Goal: Information Seeking & Learning: Learn about a topic

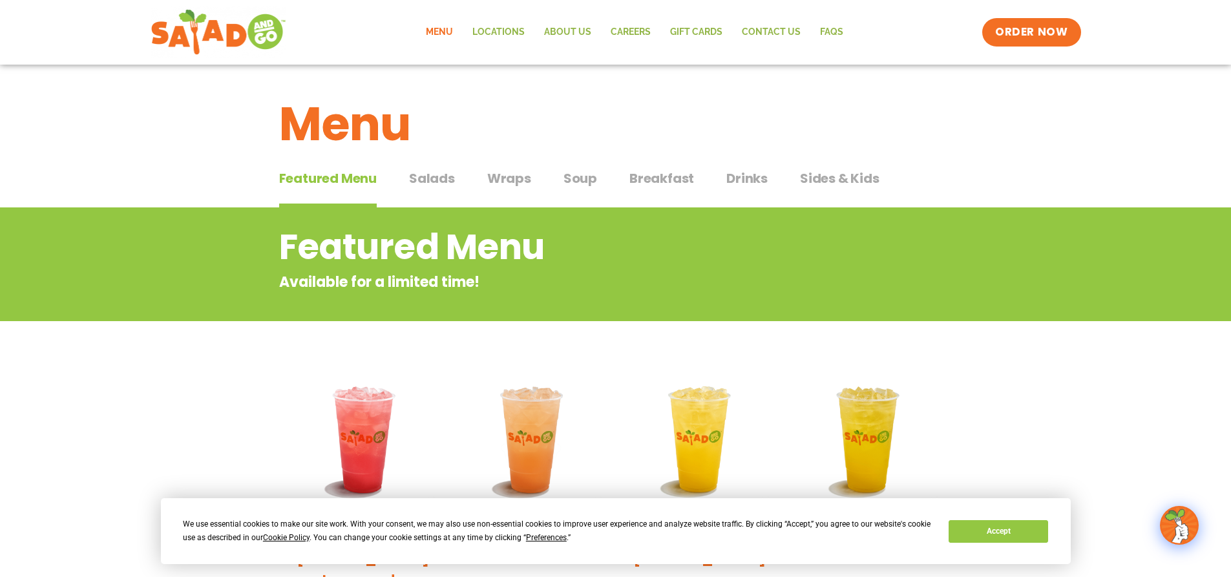
click at [441, 178] on span "Salads" at bounding box center [432, 178] width 46 height 19
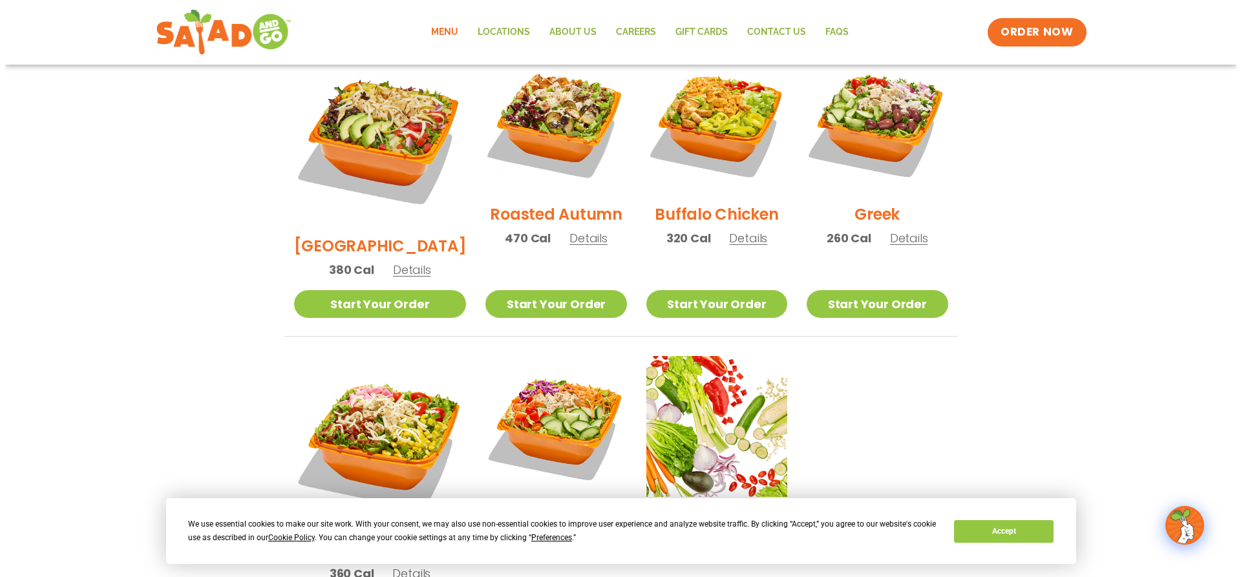
scroll to position [711, 0]
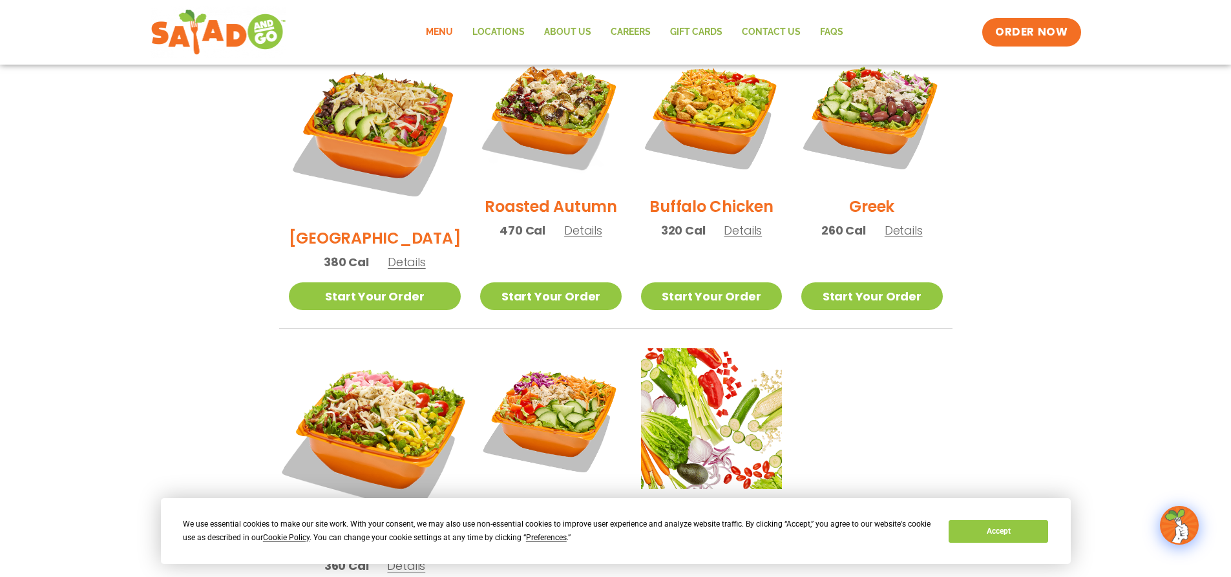
click at [375, 377] on img at bounding box center [374, 434] width 202 height 202
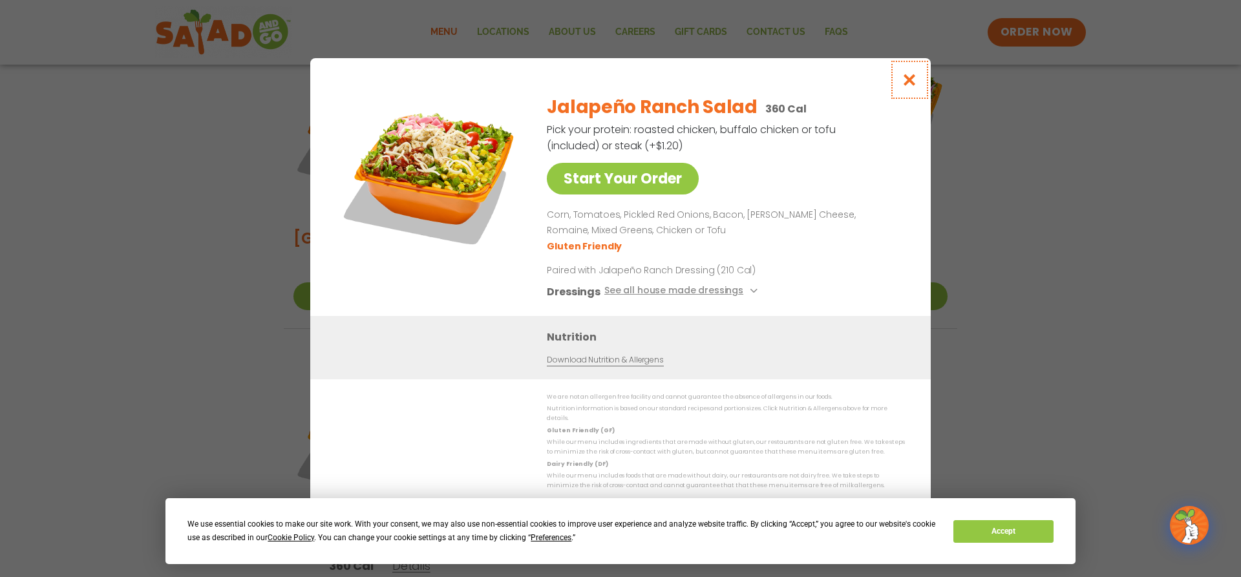
click at [907, 83] on icon "Close modal" at bounding box center [909, 80] width 16 height 14
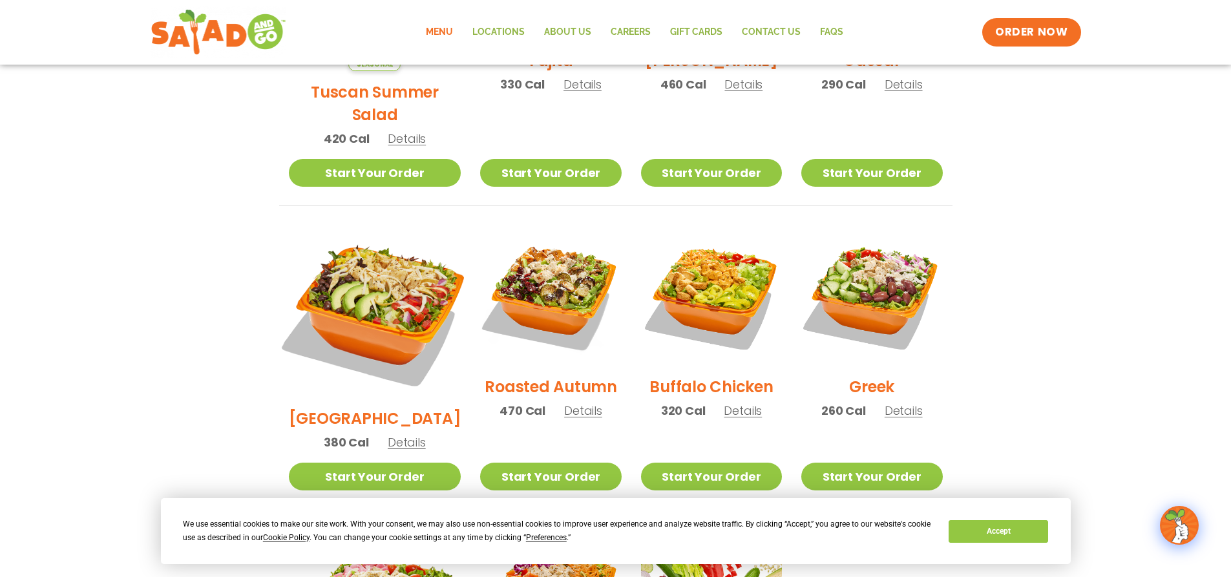
scroll to position [502, 0]
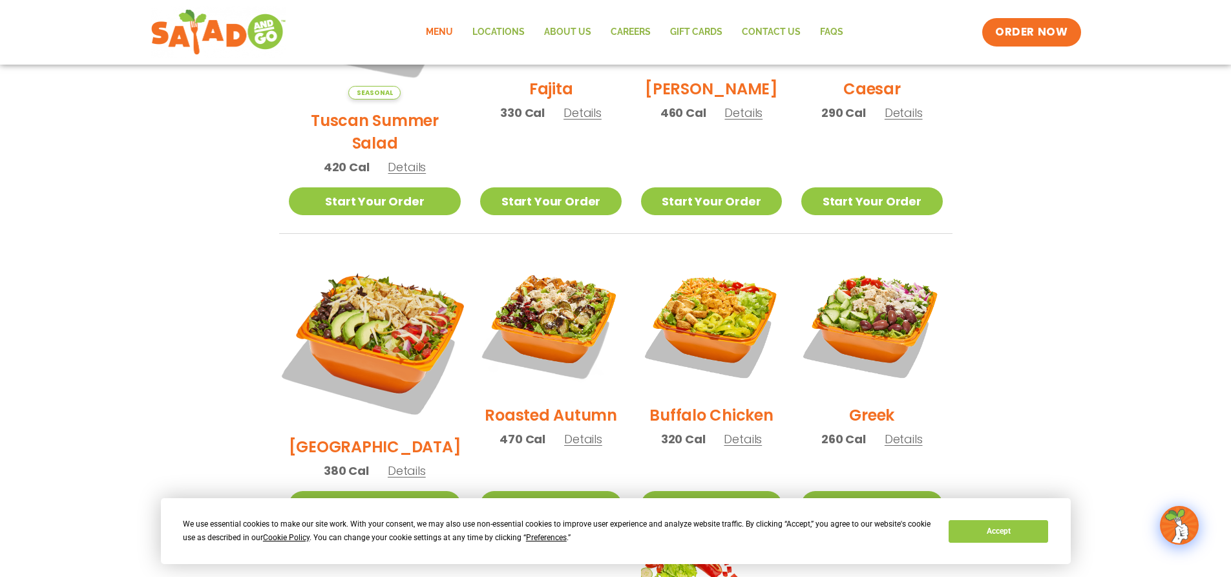
click at [367, 284] on img at bounding box center [374, 339] width 202 height 202
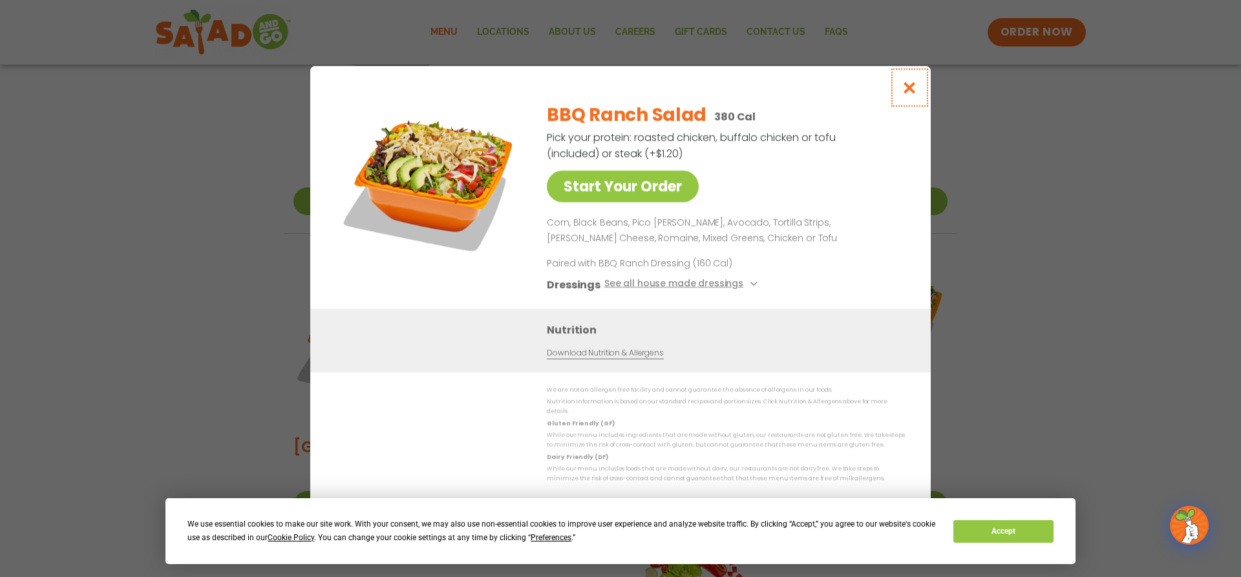
click at [913, 90] on icon "Close modal" at bounding box center [909, 88] width 16 height 14
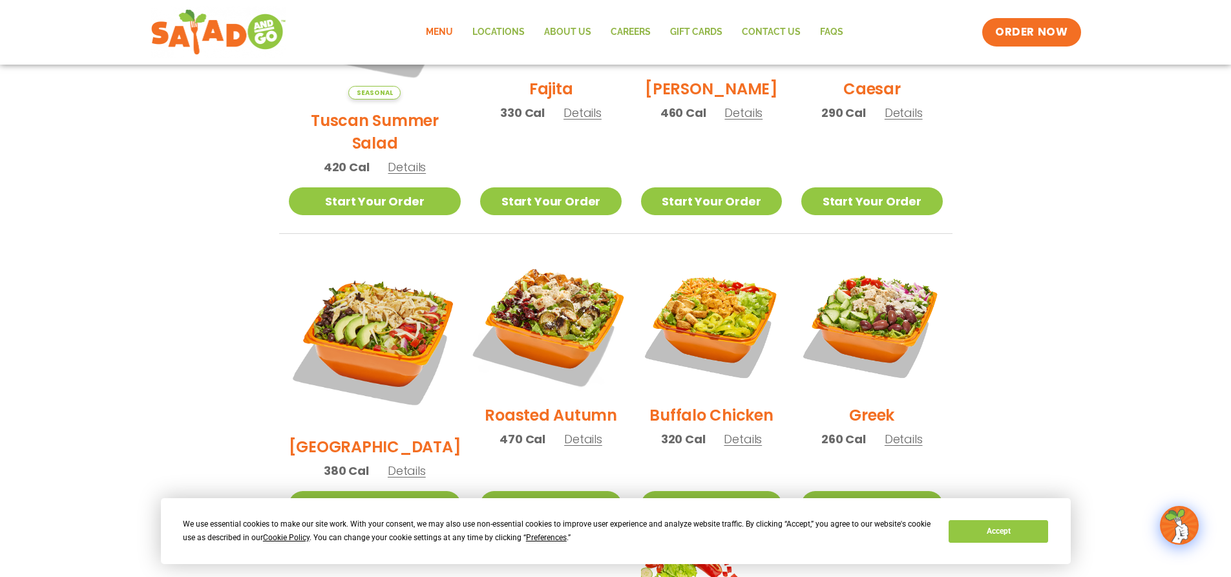
click at [533, 302] on img at bounding box center [550, 323] width 165 height 165
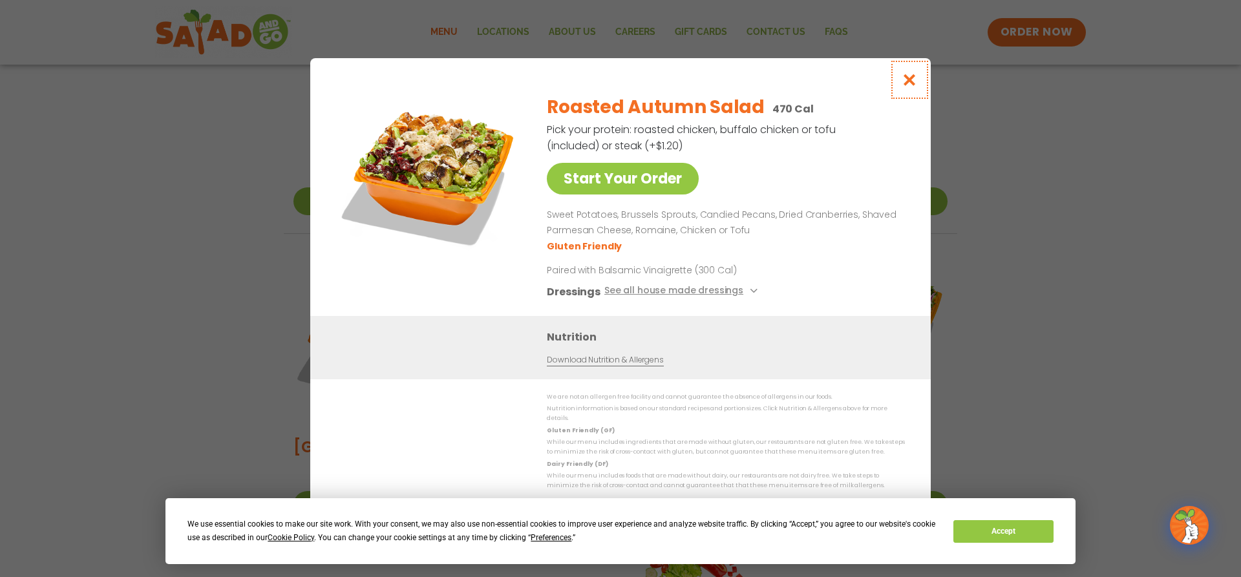
click at [912, 80] on icon "Close modal" at bounding box center [909, 80] width 16 height 14
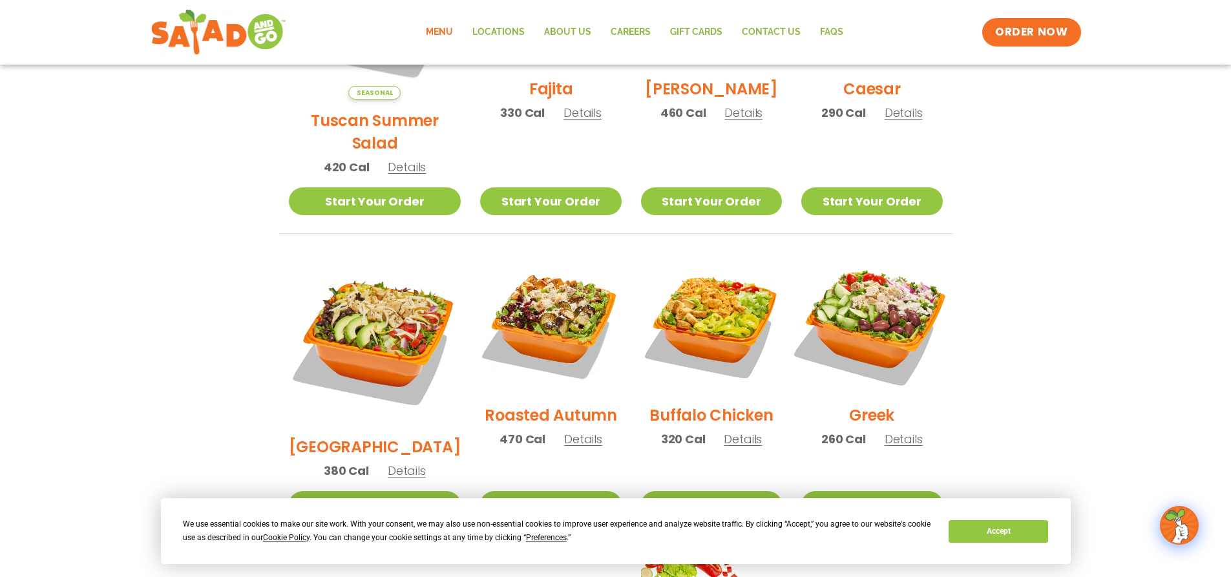
click at [905, 286] on img at bounding box center [871, 323] width 165 height 165
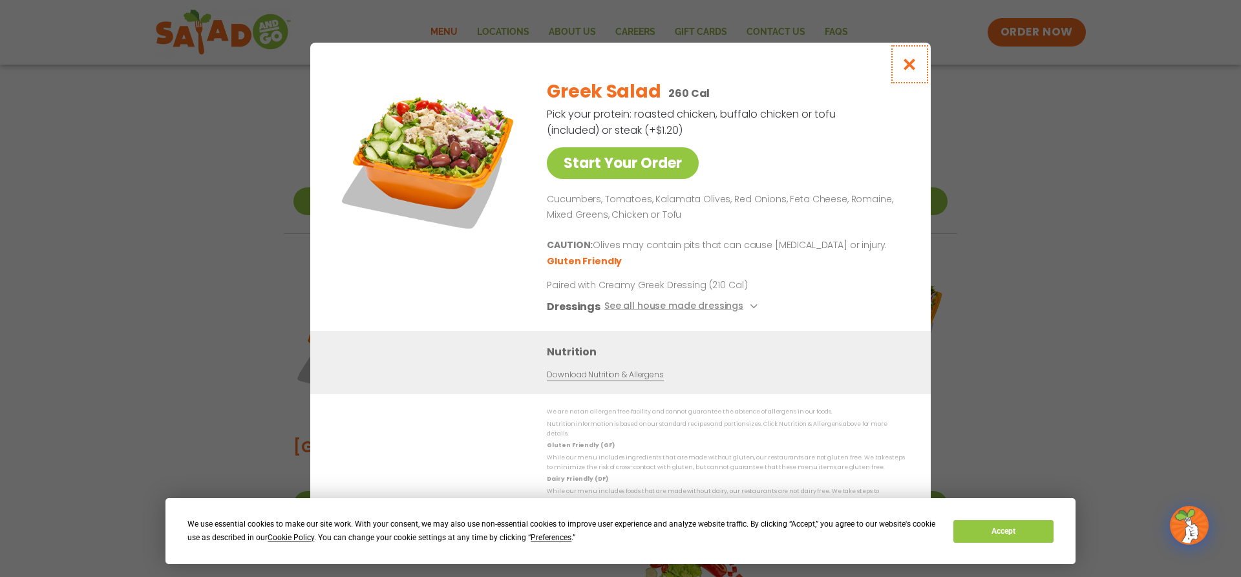
click at [913, 68] on icon "Close modal" at bounding box center [909, 65] width 16 height 14
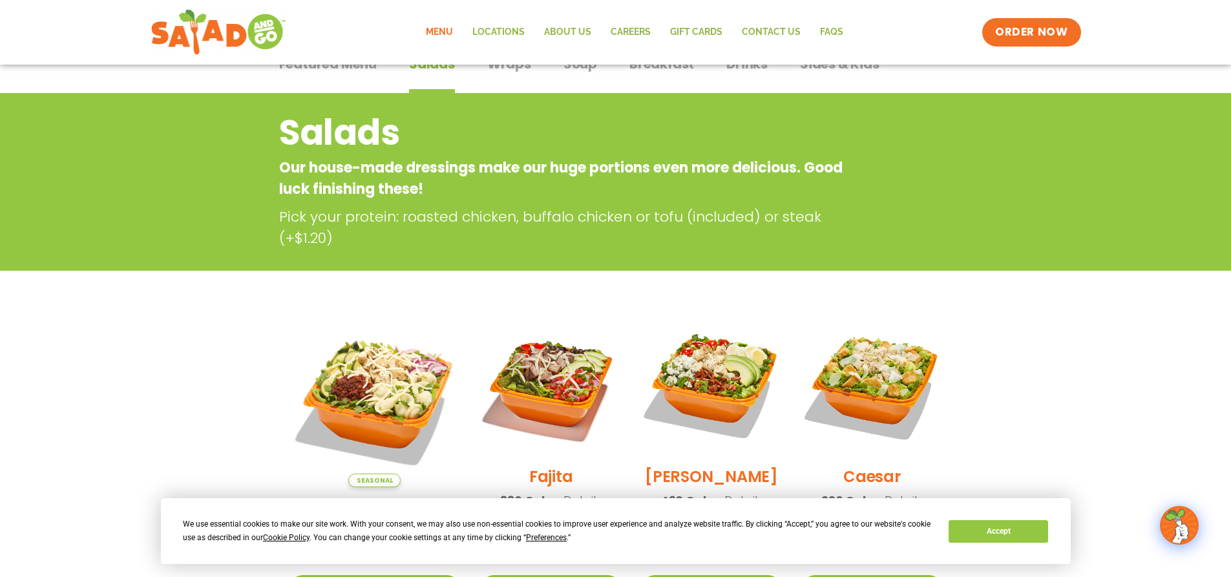
scroll to position [0, 0]
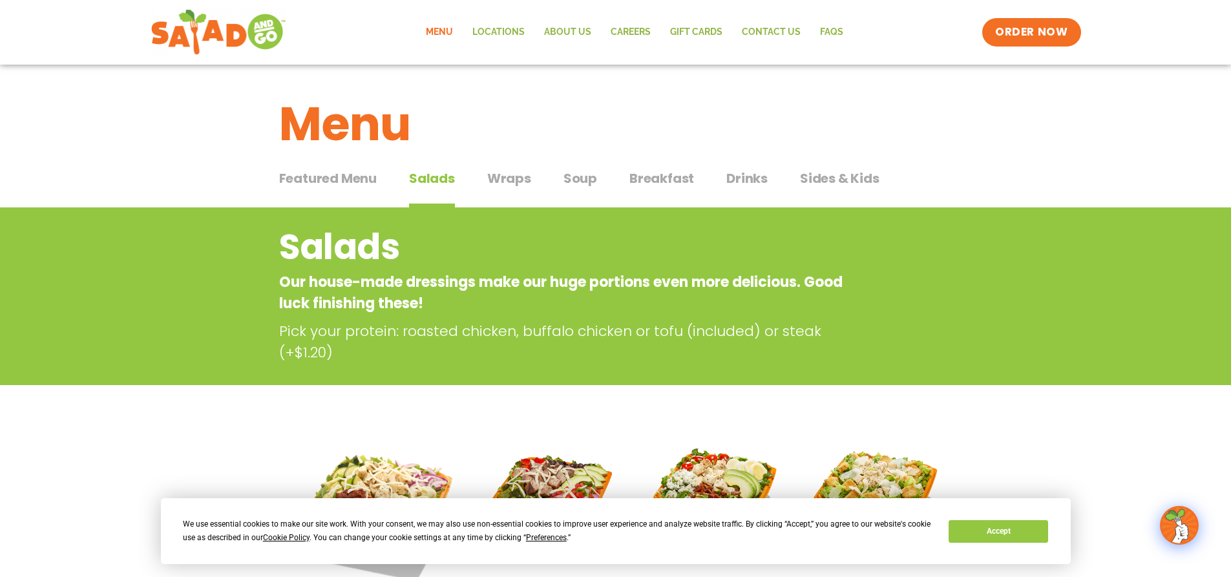
click at [812, 176] on span "Sides & Kids" at bounding box center [839, 178] width 79 height 19
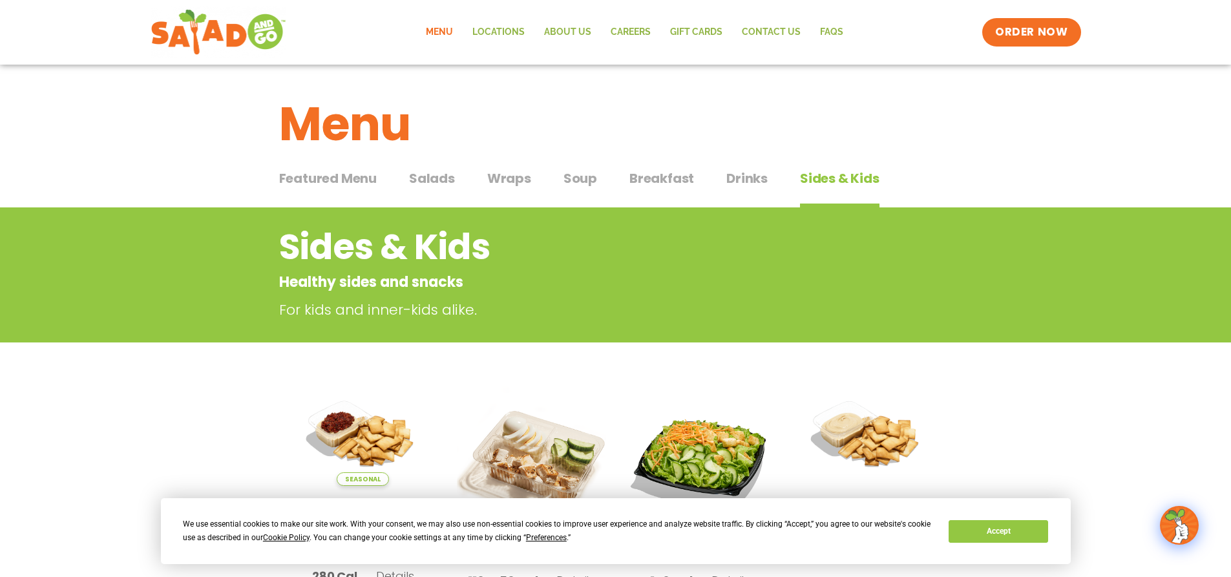
click at [639, 178] on span "Breakfast" at bounding box center [661, 178] width 65 height 19
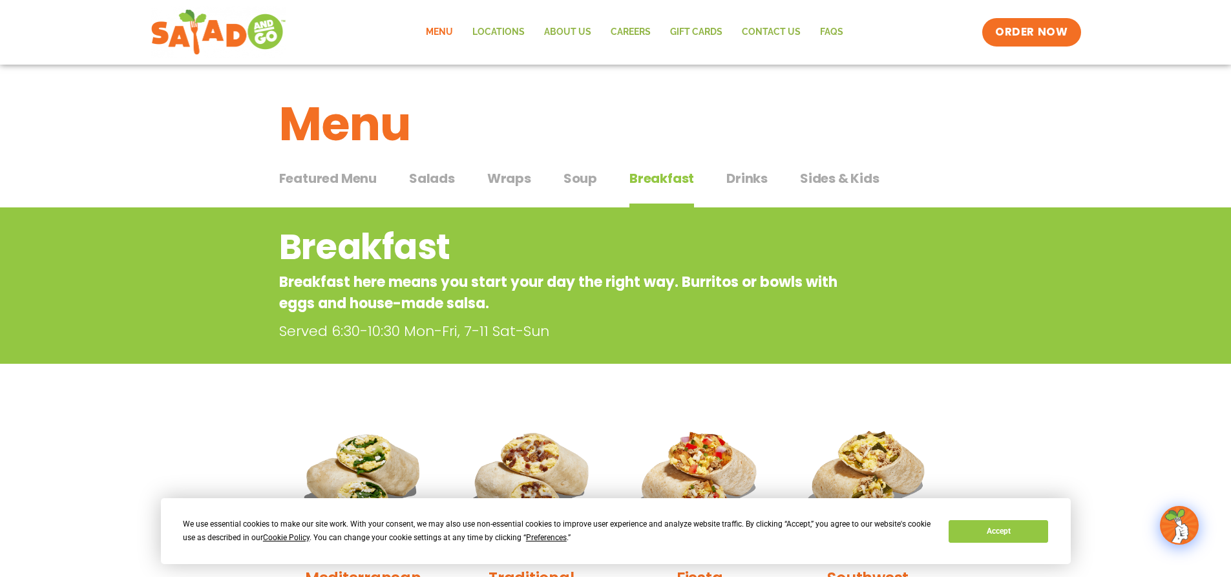
click at [588, 178] on span "Soup" at bounding box center [581, 178] width 34 height 19
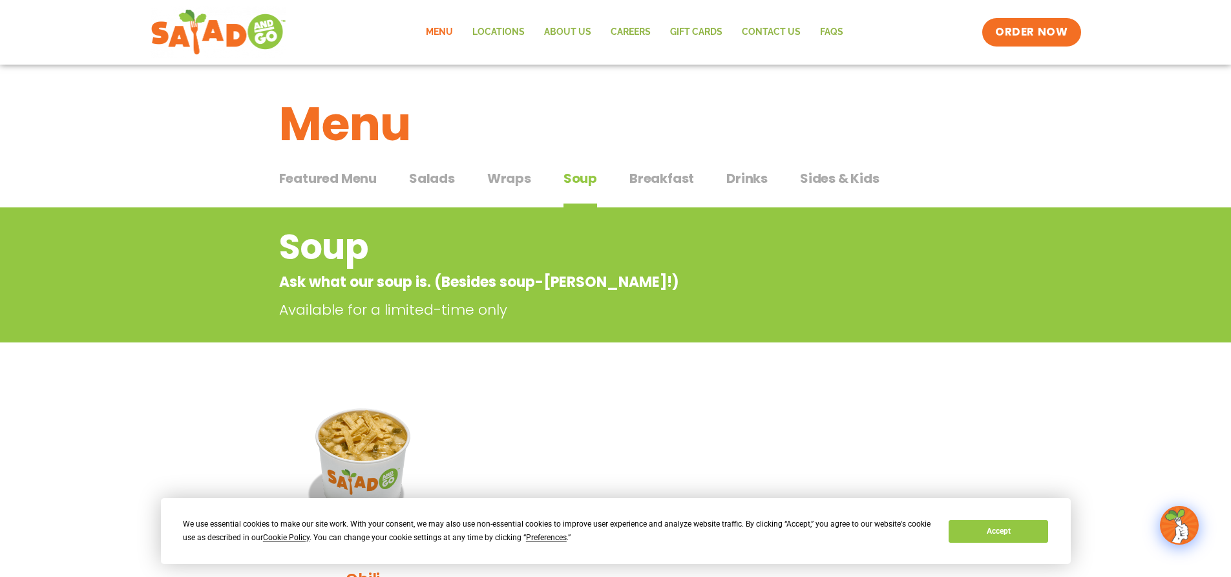
click at [511, 180] on span "Wraps" at bounding box center [509, 178] width 44 height 19
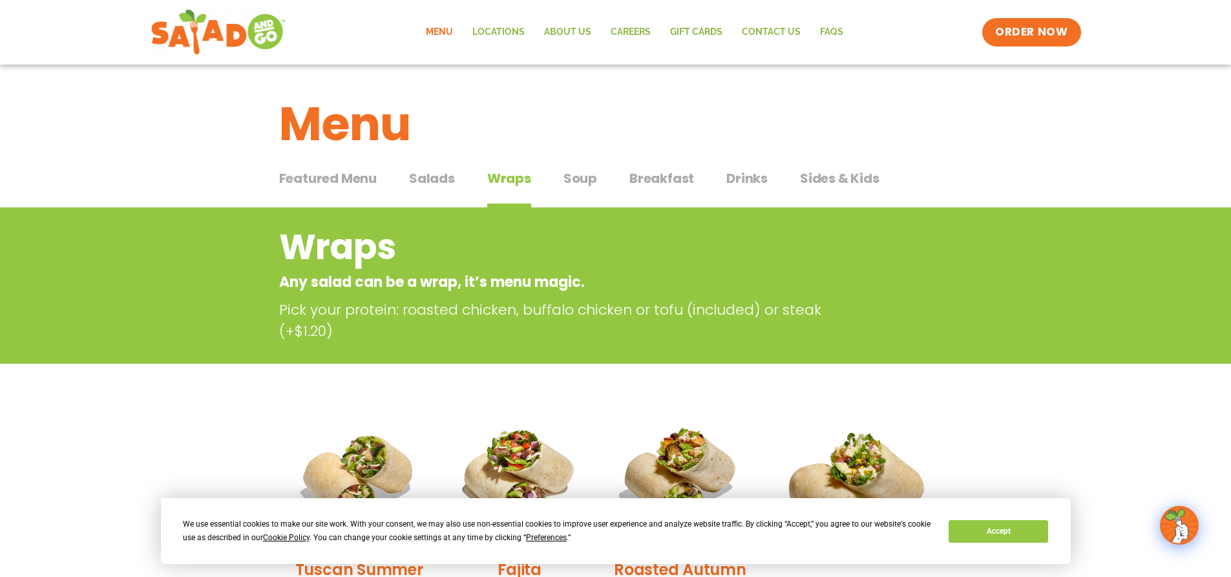
click at [341, 184] on span "Featured Menu" at bounding box center [328, 178] width 98 height 19
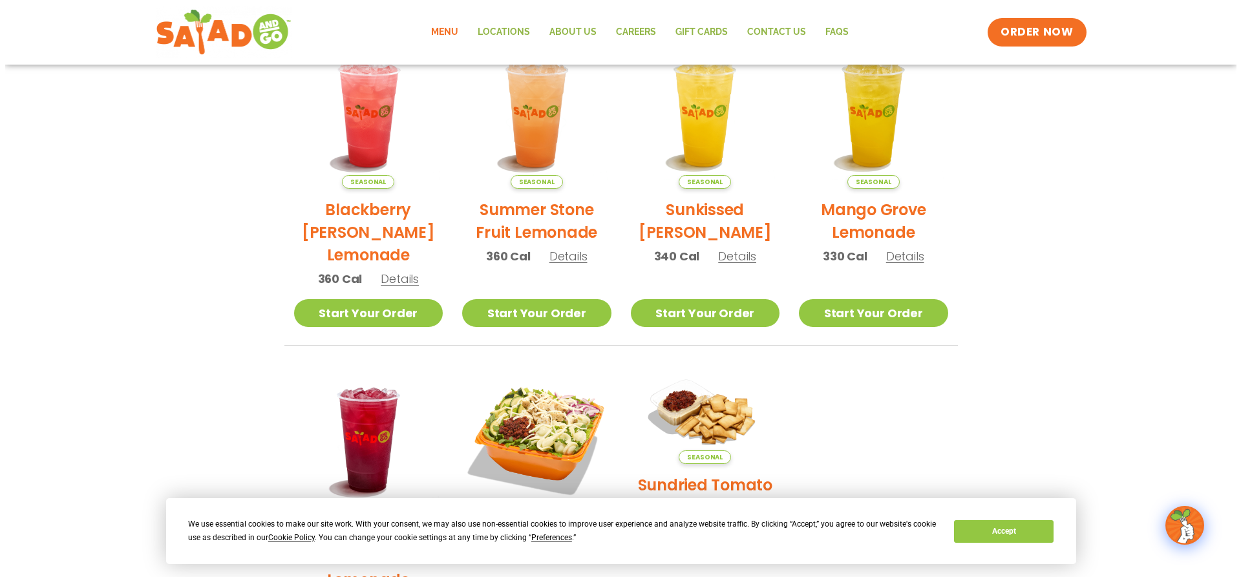
scroll to position [582, 0]
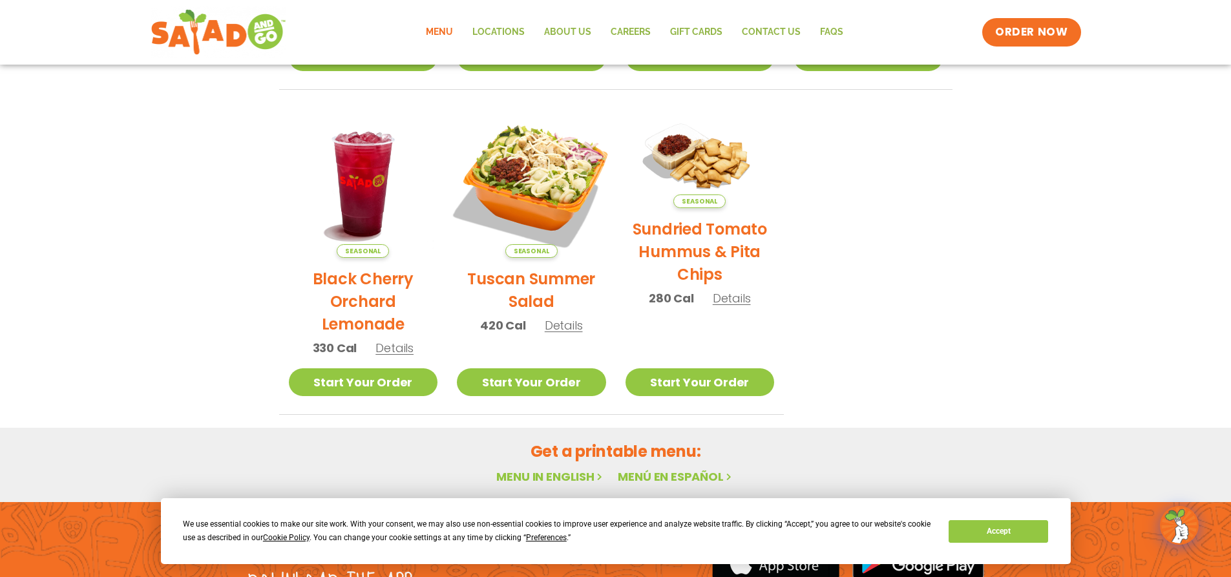
click at [527, 190] on img at bounding box center [531, 183] width 175 height 175
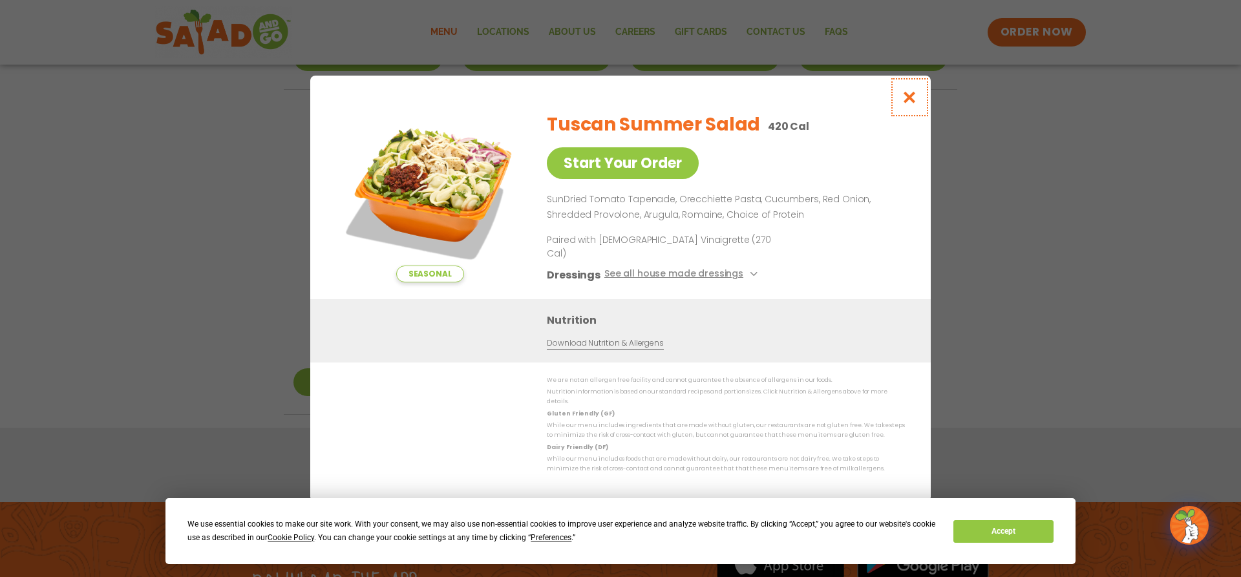
click at [917, 101] on button "Close modal" at bounding box center [910, 97] width 42 height 43
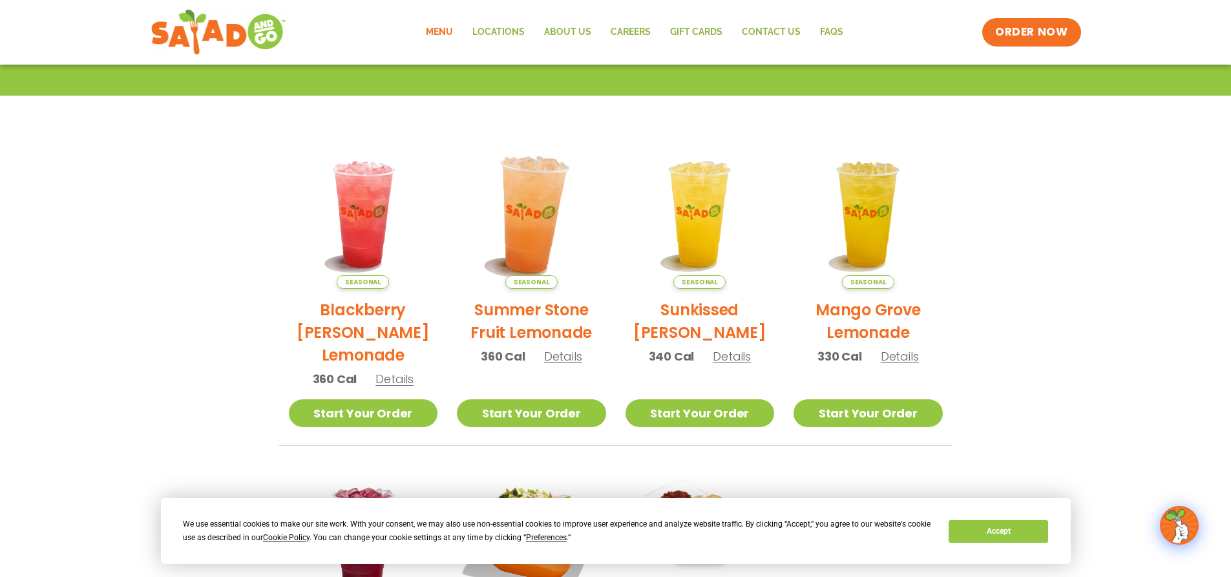
scroll to position [0, 0]
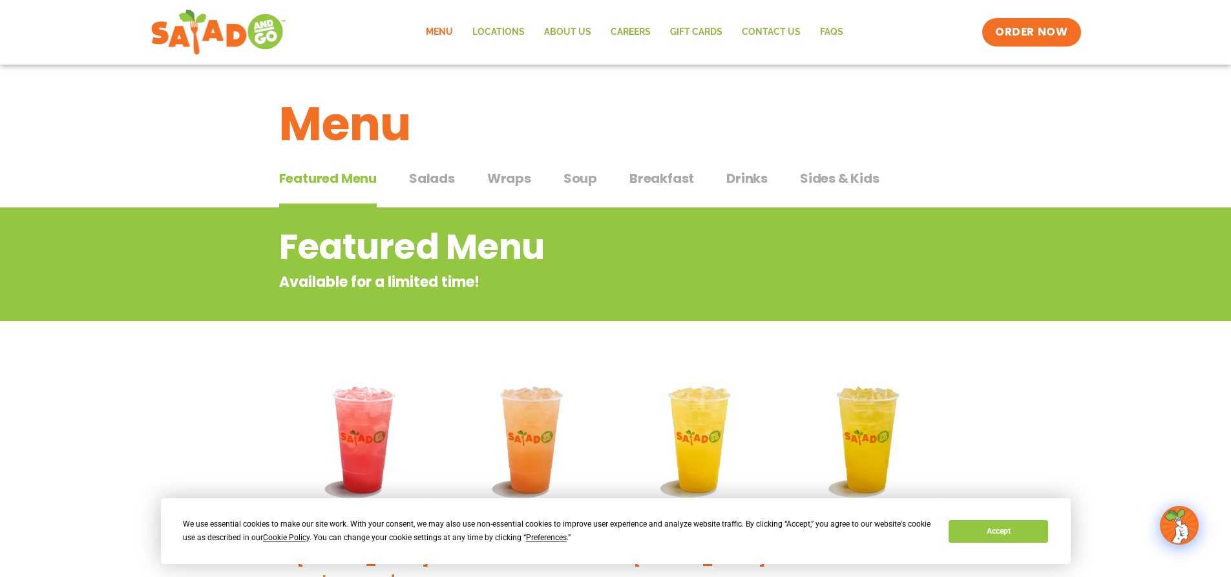
click at [431, 174] on span "Salads" at bounding box center [432, 178] width 46 height 19
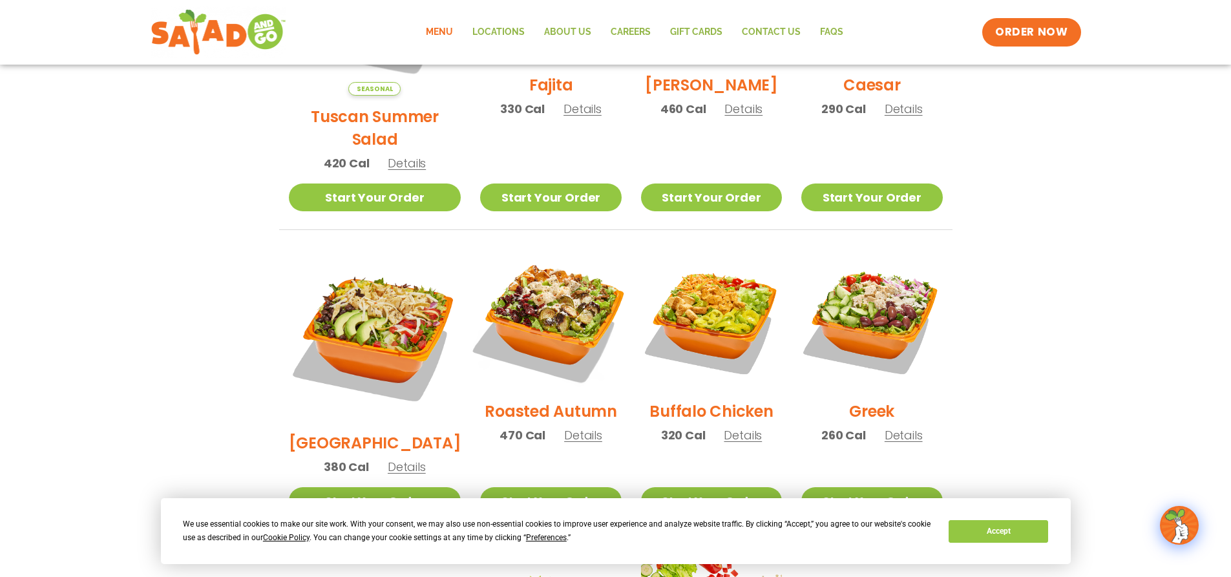
scroll to position [517, 0]
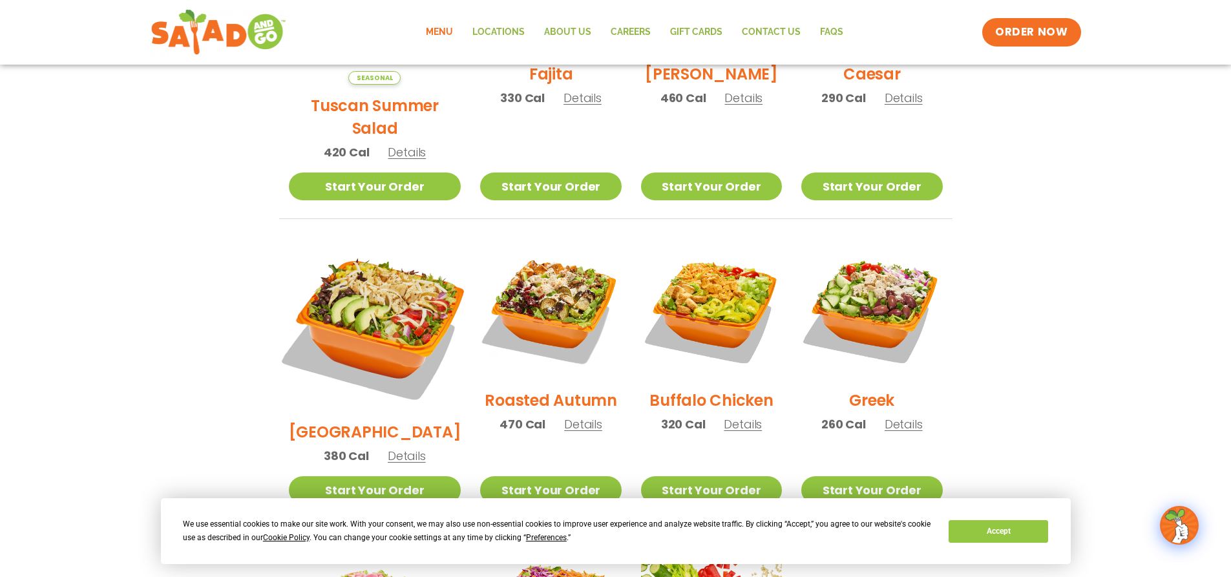
click at [355, 302] on img at bounding box center [374, 325] width 202 height 202
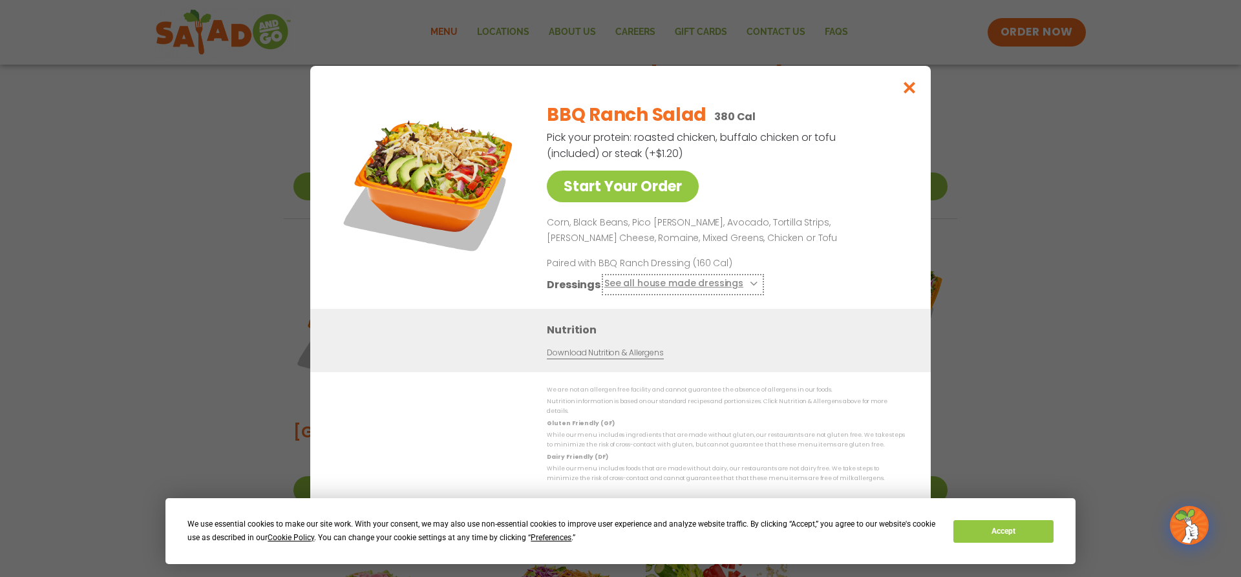
click at [737, 287] on button "See all house made dressings" at bounding box center [682, 284] width 157 height 16
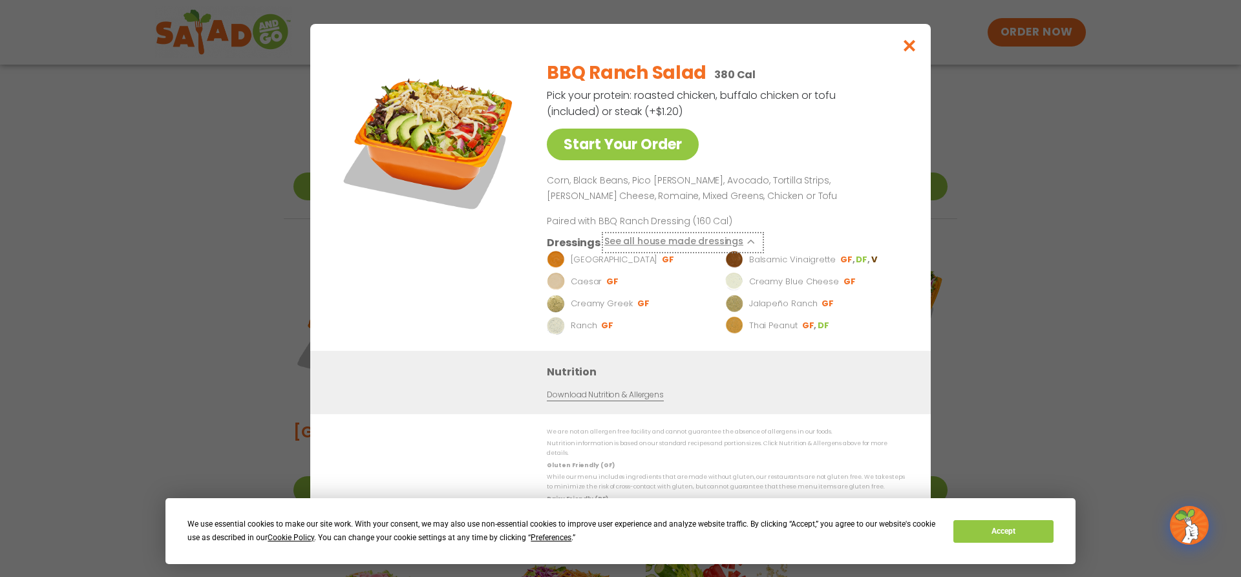
click at [638, 248] on button "See all house made dressings" at bounding box center [682, 242] width 157 height 16
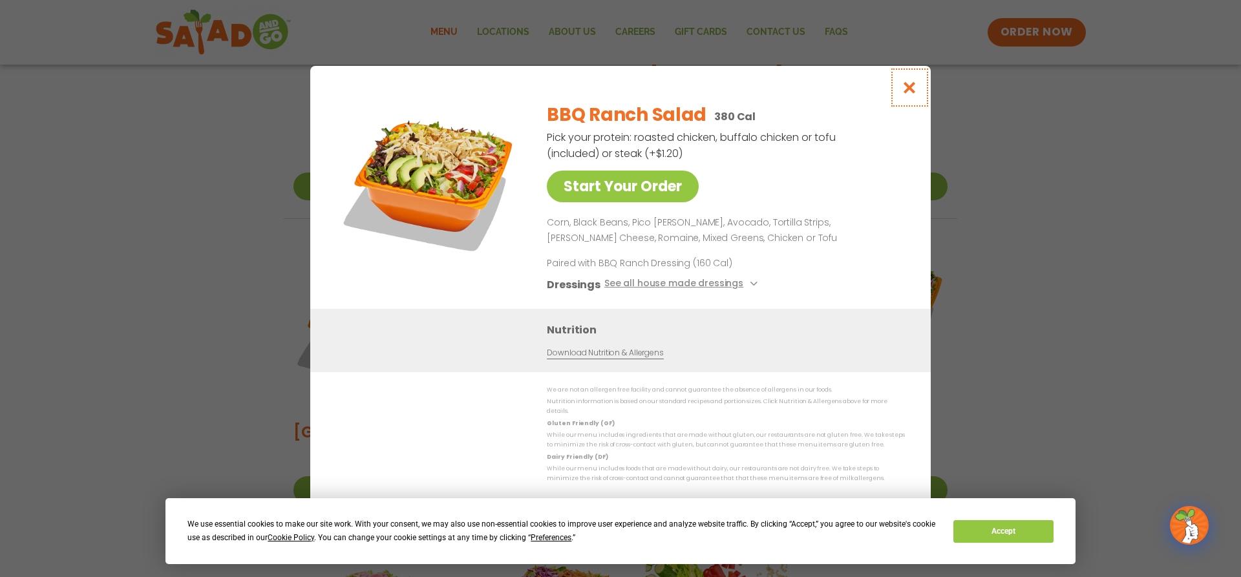
click at [909, 94] on icon "Close modal" at bounding box center [909, 88] width 16 height 14
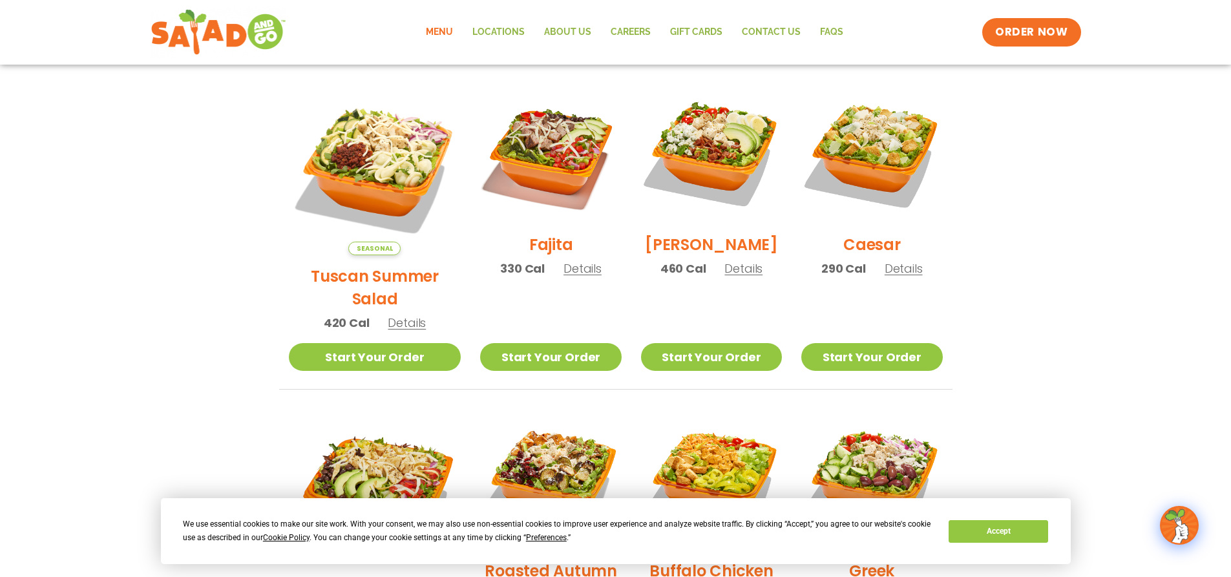
scroll to position [323, 0]
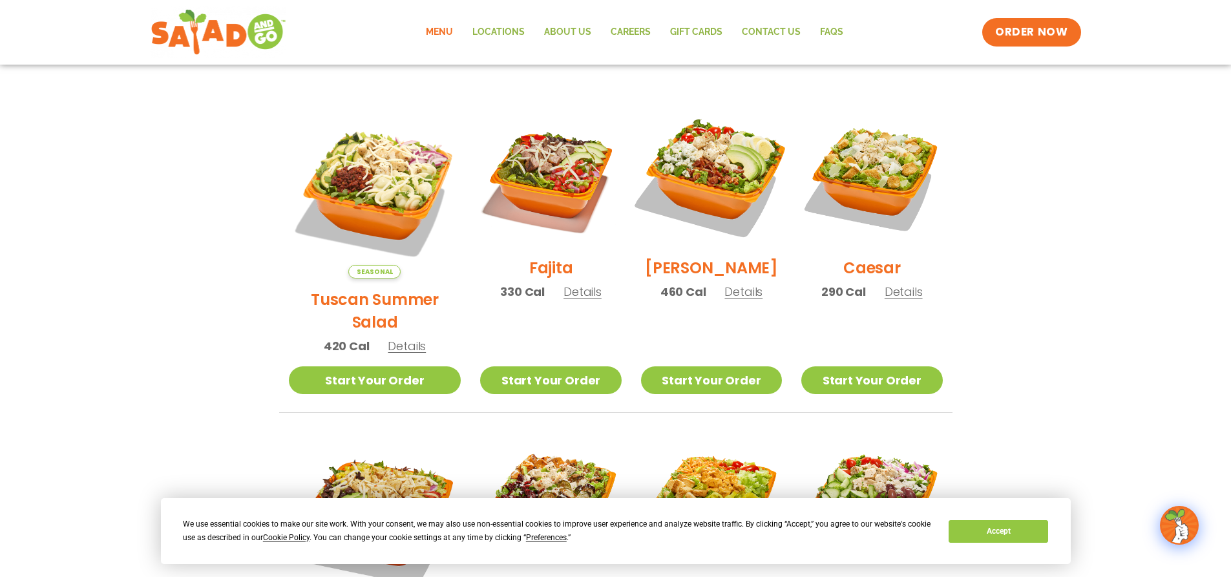
click at [716, 182] on img at bounding box center [711, 176] width 165 height 165
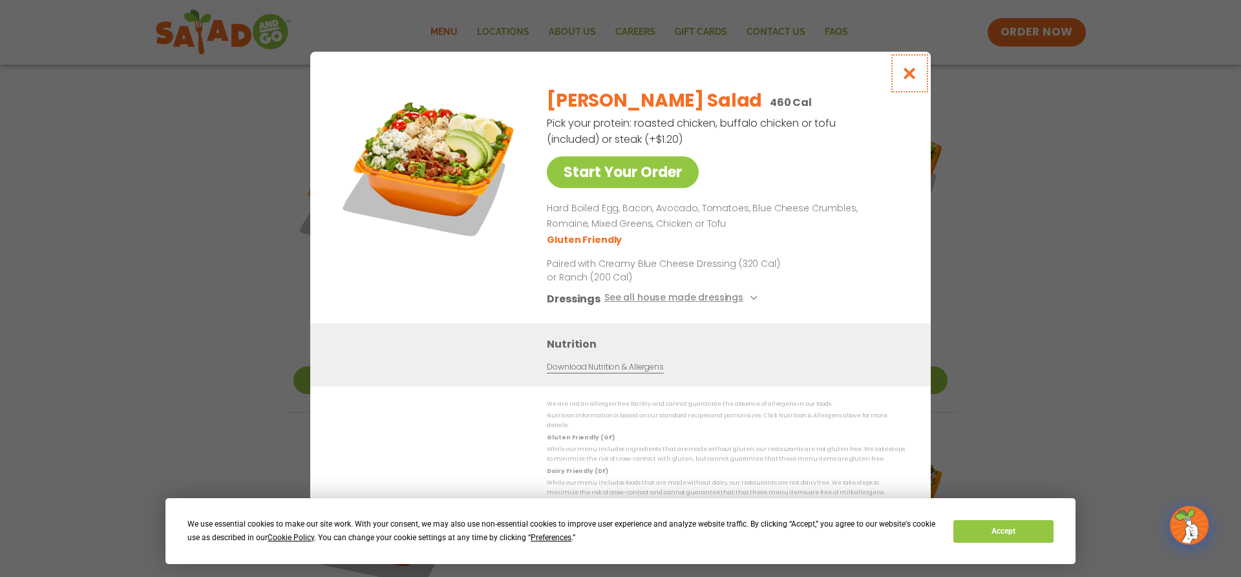
click at [904, 73] on icon "Close modal" at bounding box center [909, 74] width 16 height 14
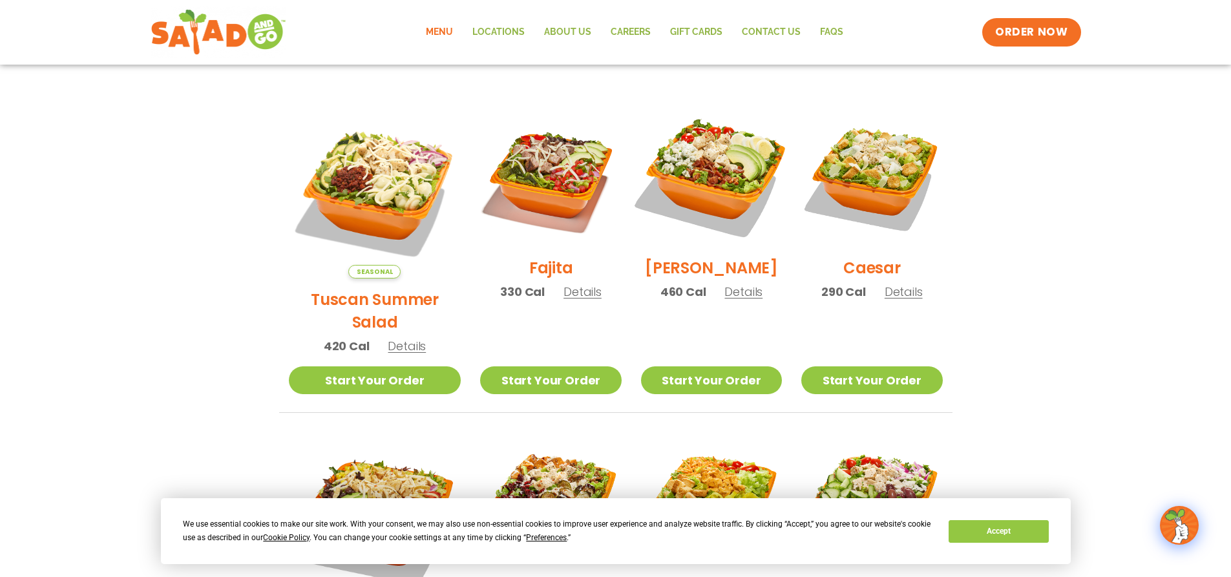
click at [721, 182] on img at bounding box center [711, 176] width 165 height 165
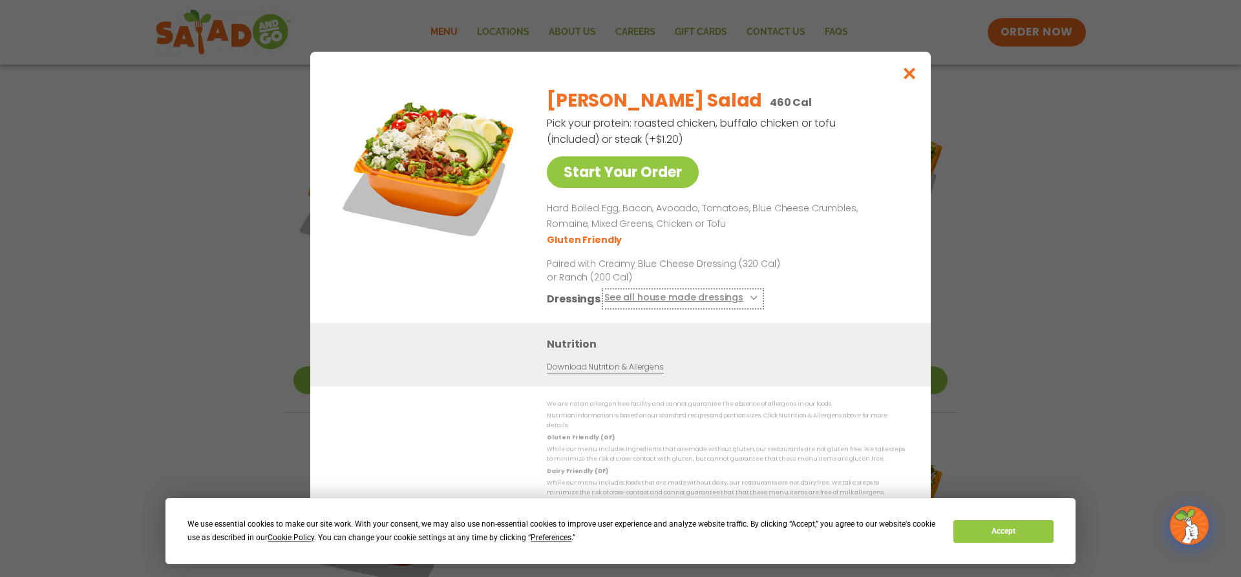
click at [665, 303] on button "See all house made dressings" at bounding box center [682, 298] width 157 height 16
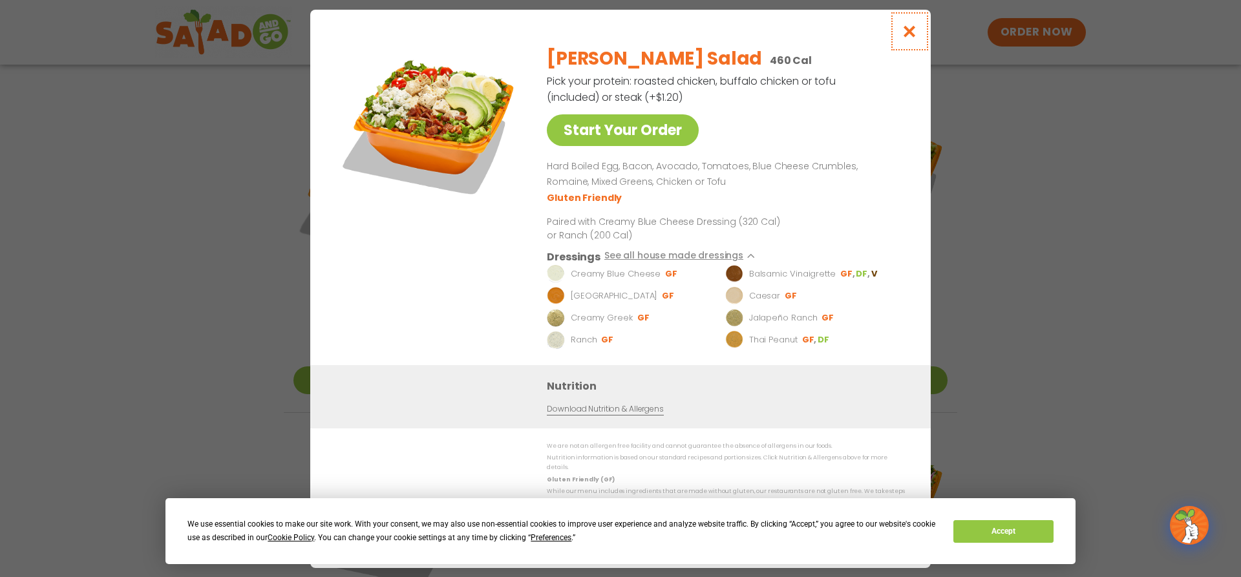
click at [911, 48] on button "Close modal" at bounding box center [910, 31] width 42 height 43
